Goal: Transaction & Acquisition: Register for event/course

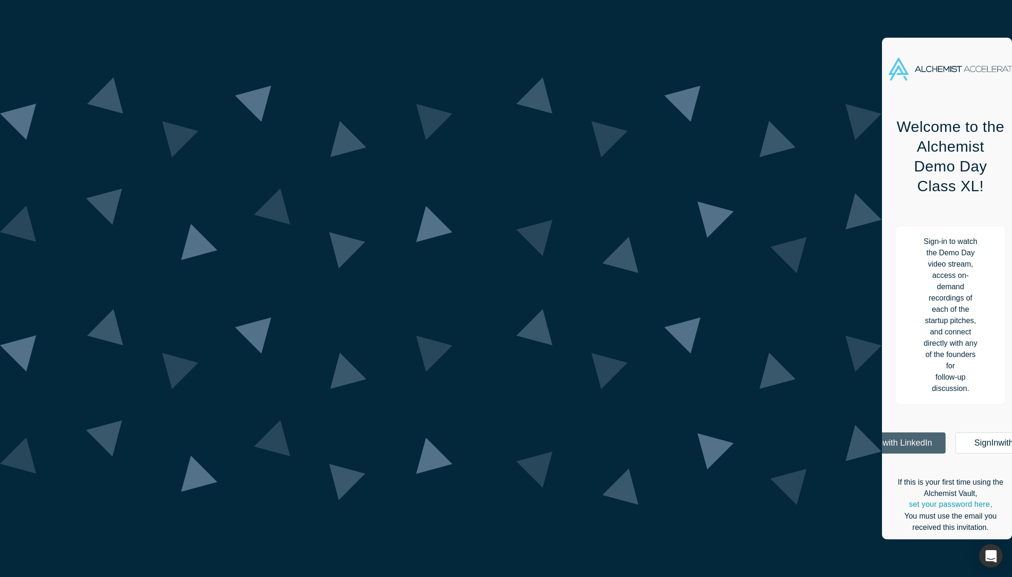
click at [845, 433] on link "Sign In with LinkedIn" at bounding box center [895, 443] width 100 height 21
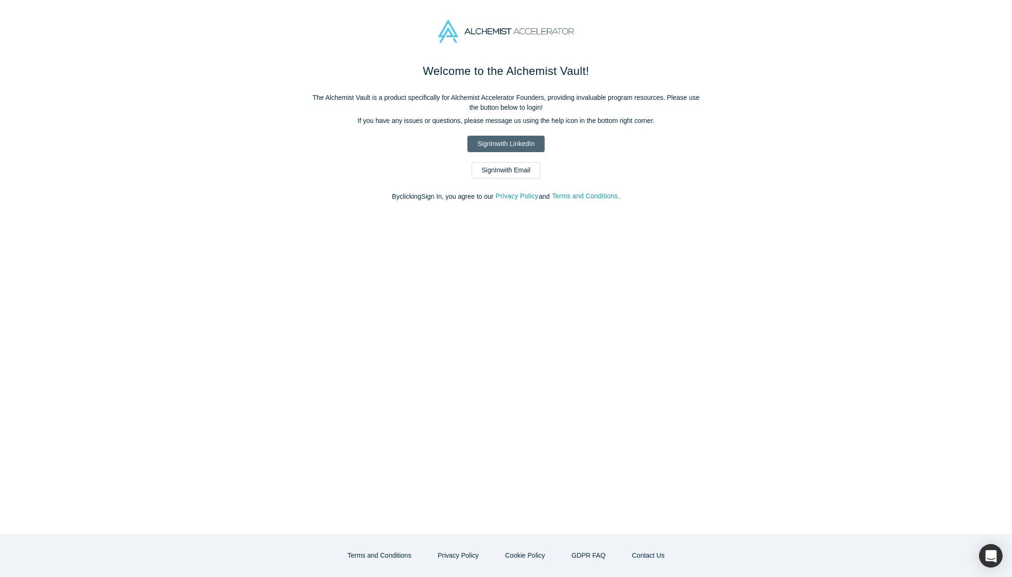
click at [497, 148] on link "Sign In with LinkedIn" at bounding box center [506, 144] width 77 height 16
click at [516, 171] on link "Sign In with Email" at bounding box center [506, 170] width 69 height 16
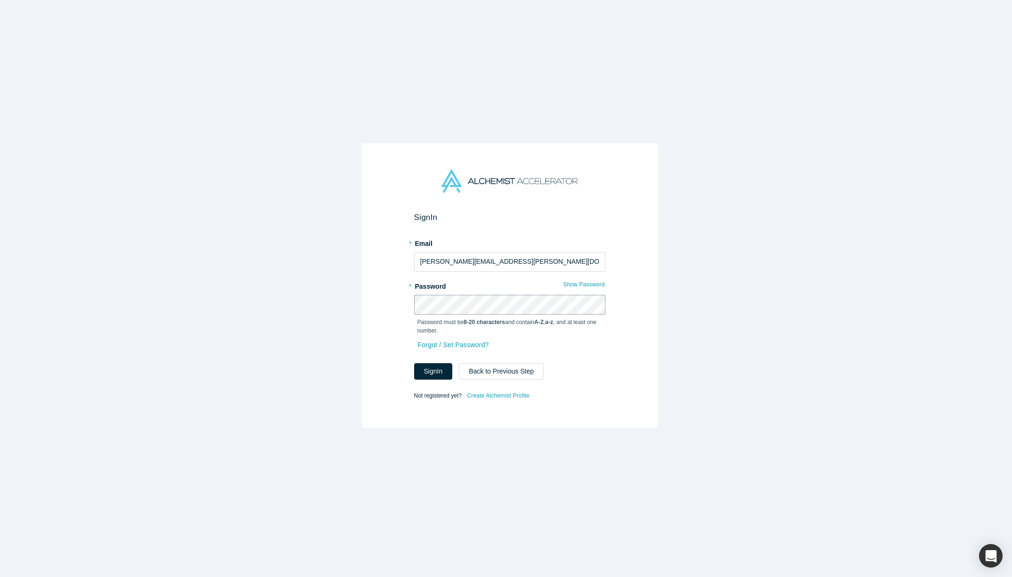
click at [414, 363] on button "Sign In" at bounding box center [433, 371] width 39 height 16
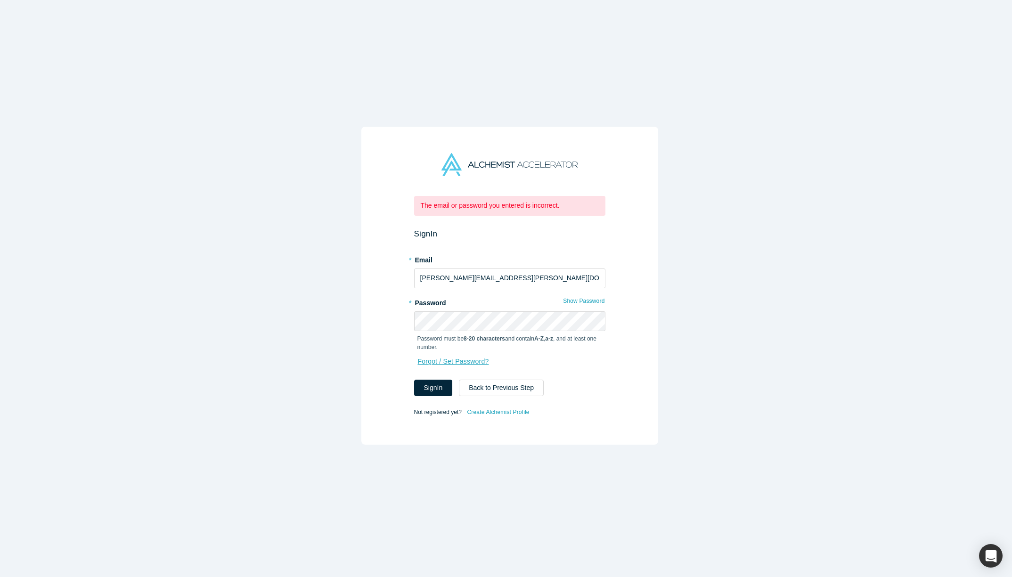
click at [446, 353] on link "Forgot / Set Password?" at bounding box center [454, 361] width 72 height 16
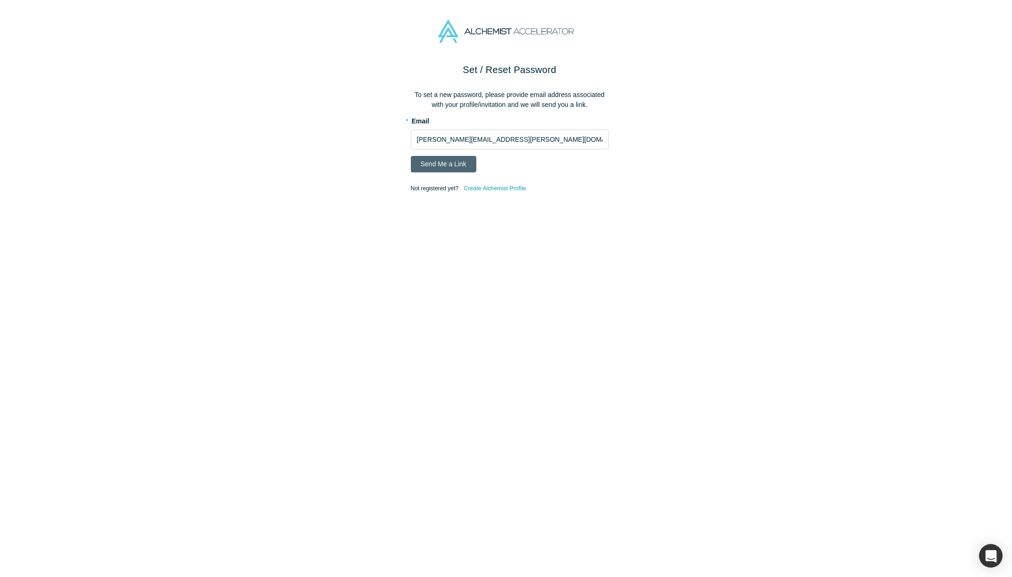
click at [441, 164] on button "Send Me a Link" at bounding box center [444, 164] width 66 height 16
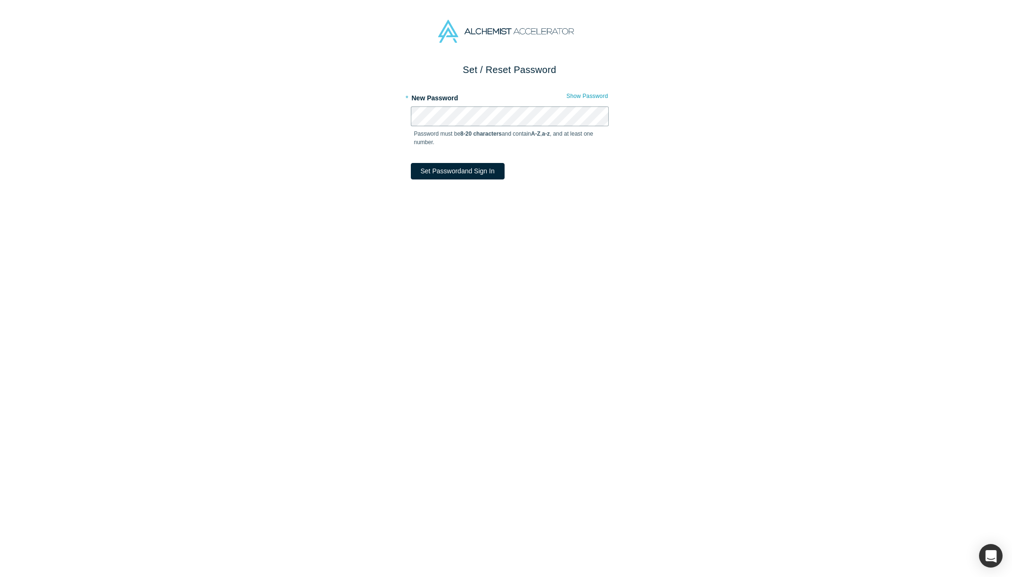
click at [411, 163] on button "Set Password and Sign In" at bounding box center [458, 171] width 94 height 16
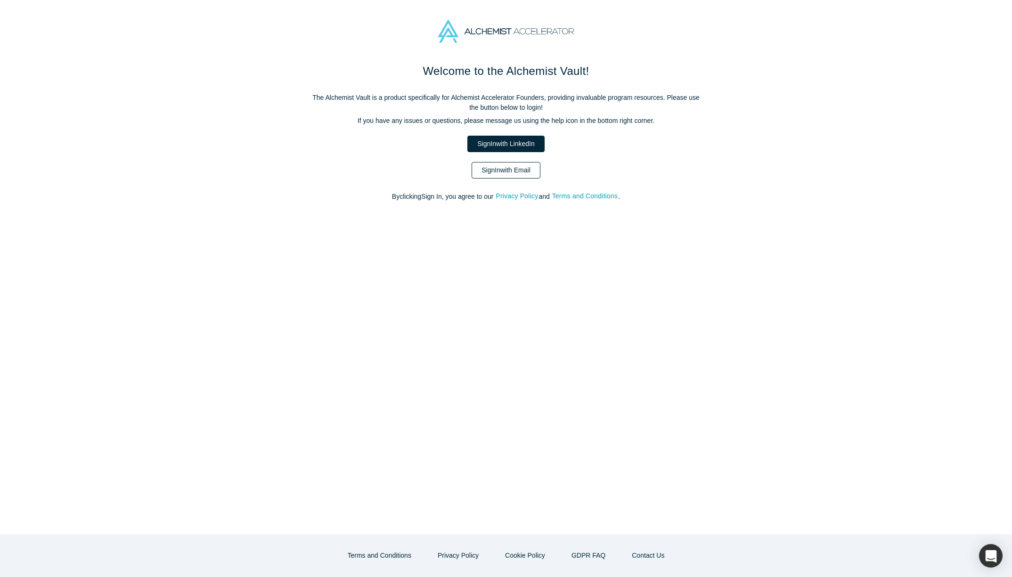
click at [531, 173] on link "Sign In with Email" at bounding box center [506, 170] width 69 height 16
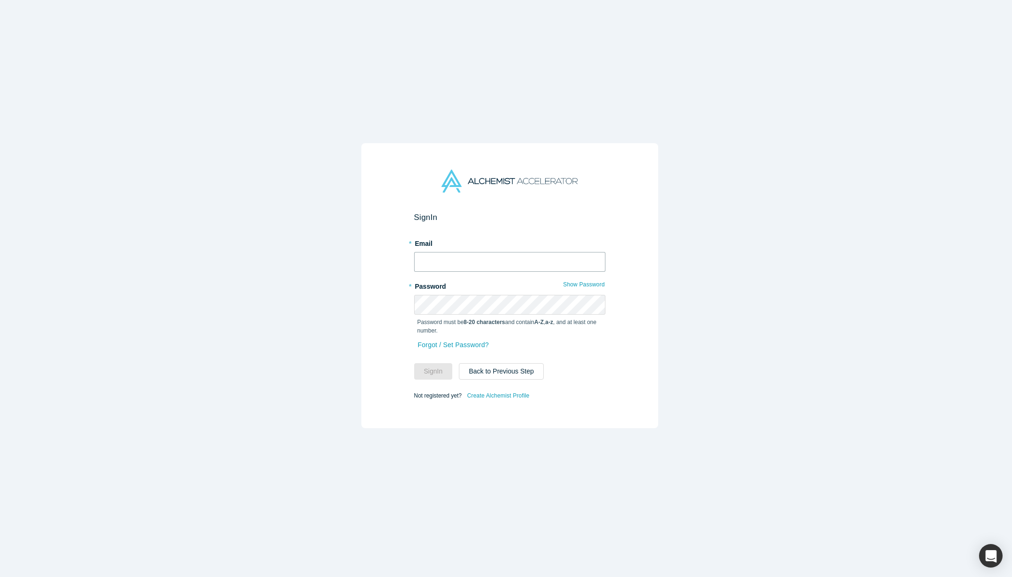
click at [433, 260] on input "text" at bounding box center [509, 262] width 191 height 20
type input "james@draper.vc"
click at [414, 363] on button "Sign In" at bounding box center [433, 371] width 39 height 16
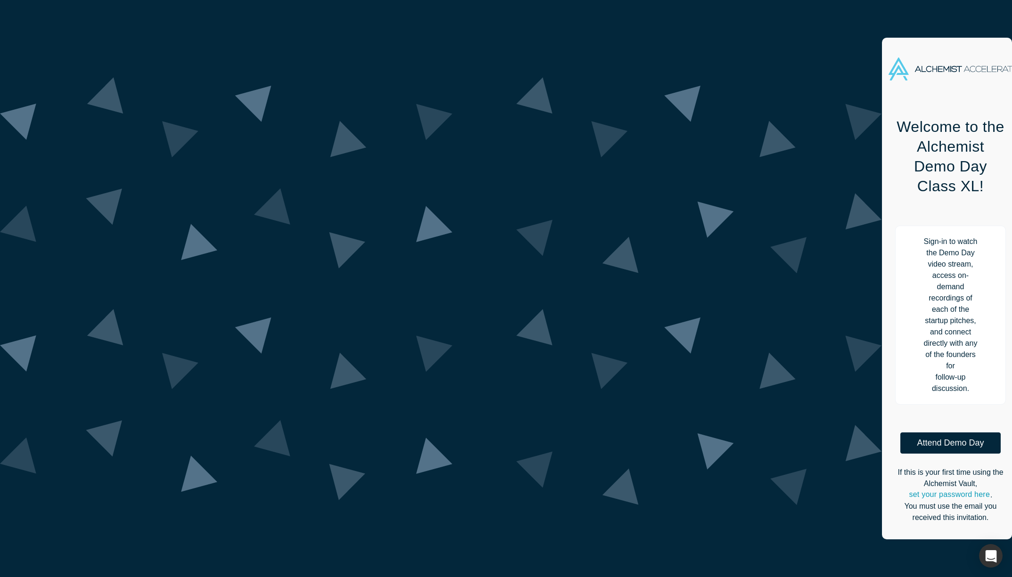
click at [895, 277] on div "Welcome to the Alchemist Demo Day Class XL! Sign-in to watch the Demo Day video…" at bounding box center [950, 319] width 111 height 430
click at [901, 433] on button "Attend Demo Day" at bounding box center [951, 443] width 100 height 21
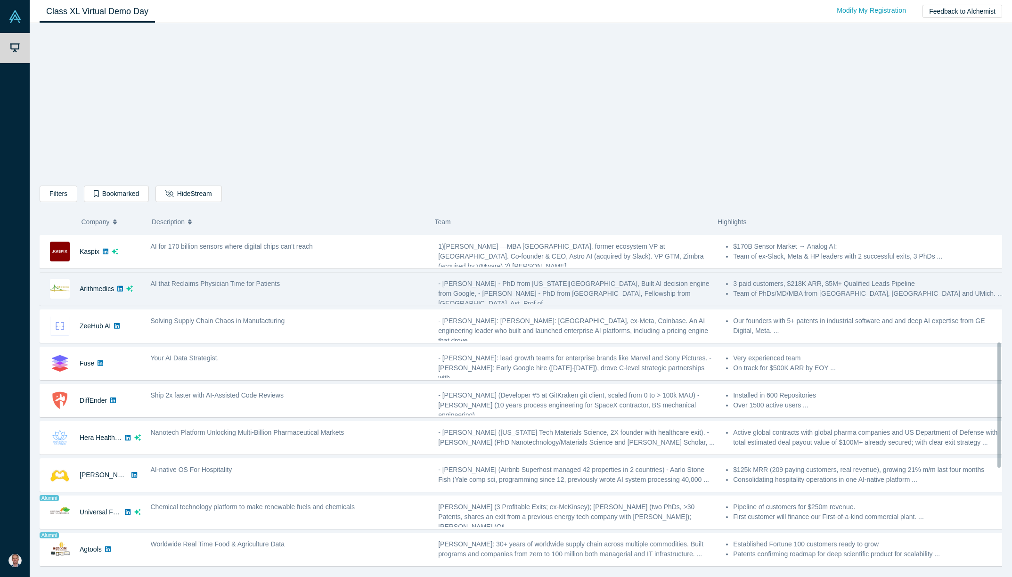
scroll to position [294, 0]
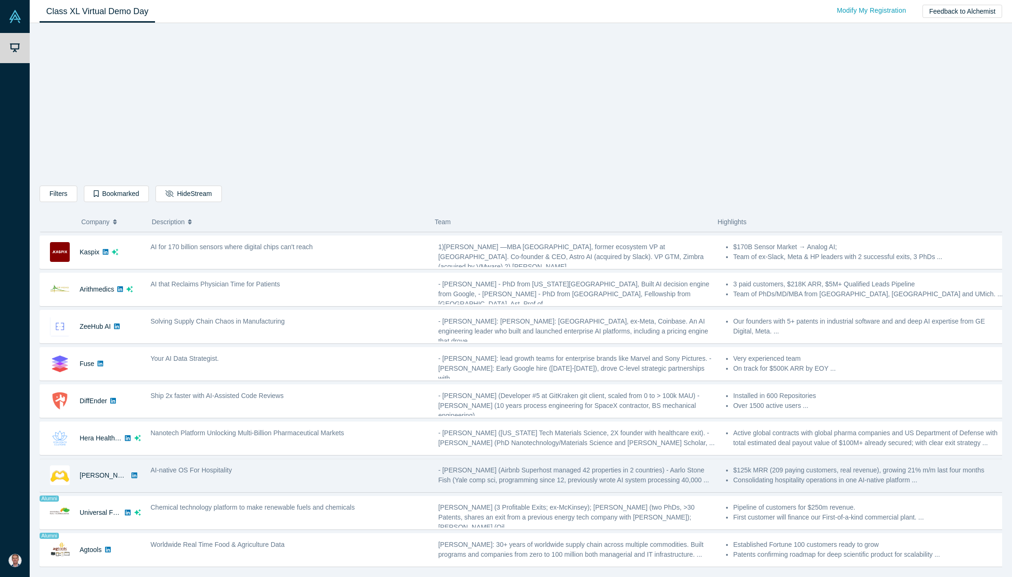
click at [217, 473] on span "AI-native OS For Hospitality" at bounding box center [192, 471] width 82 height 8
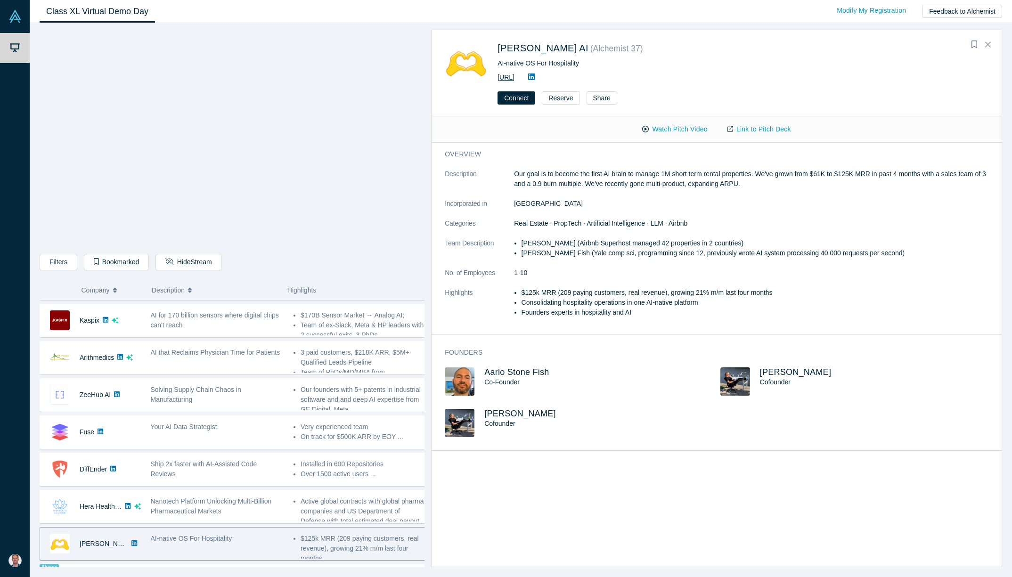
click at [515, 77] on link "[URL]" at bounding box center [506, 78] width 17 height 8
